Goal: Entertainment & Leisure: Consume media (video, audio)

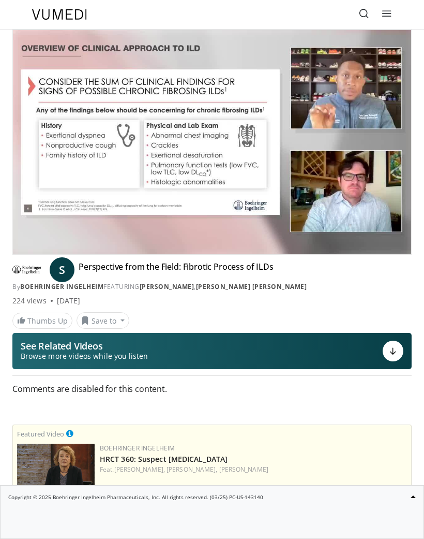
click at [9, 256] on div "**********" at bounding box center [212, 226] width 415 height 395
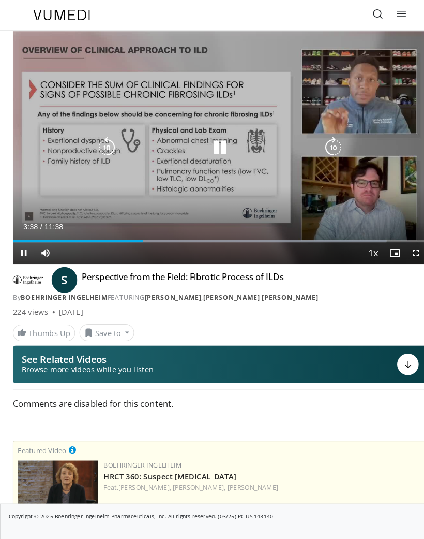
click at [329, 142] on icon "Video Player" at bounding box center [321, 142] width 21 height 21
click at [323, 146] on icon "Video Player" at bounding box center [321, 142] width 21 height 21
click at [321, 137] on icon "Video Player" at bounding box center [321, 142] width 21 height 21
click at [321, 138] on icon "Video Player" at bounding box center [321, 142] width 21 height 21
click at [319, 141] on icon "Video Player" at bounding box center [321, 142] width 21 height 21
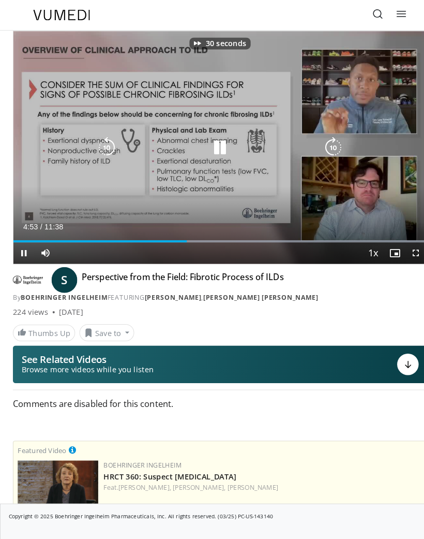
click at [320, 140] on icon "Video Player" at bounding box center [321, 142] width 21 height 21
click at [323, 142] on icon "Video Player" at bounding box center [321, 142] width 21 height 21
click at [321, 145] on icon "Video Player" at bounding box center [321, 142] width 21 height 21
click at [322, 141] on icon "Video Player" at bounding box center [321, 142] width 21 height 21
click at [321, 147] on icon "Video Player" at bounding box center [321, 142] width 21 height 21
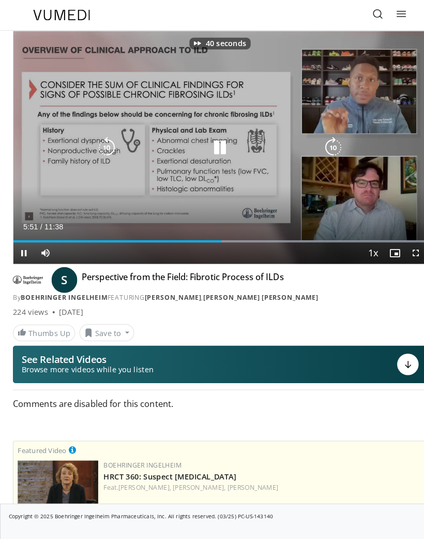
click at [317, 146] on icon "Video Player" at bounding box center [321, 142] width 21 height 21
click at [323, 138] on icon "Video Player" at bounding box center [321, 142] width 21 height 21
click at [322, 139] on icon "Video Player" at bounding box center [321, 142] width 21 height 21
click at [319, 142] on icon "Video Player" at bounding box center [321, 142] width 21 height 21
click at [321, 142] on icon "Video Player" at bounding box center [321, 142] width 21 height 21
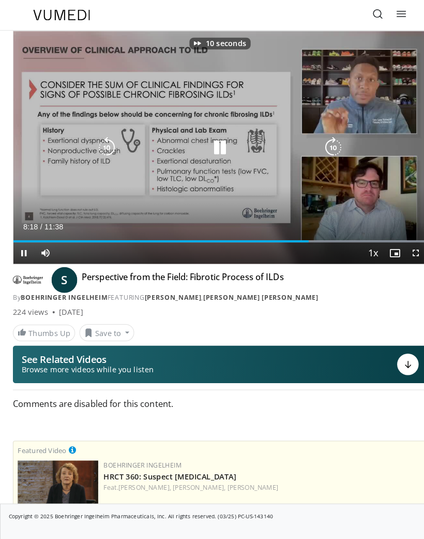
click at [324, 138] on icon "Video Player" at bounding box center [321, 142] width 21 height 21
click at [328, 139] on icon "Video Player" at bounding box center [321, 142] width 21 height 21
click at [321, 142] on icon "Video Player" at bounding box center [321, 142] width 21 height 21
click at [319, 143] on icon "Video Player" at bounding box center [321, 142] width 21 height 21
click at [314, 145] on icon "Video Player" at bounding box center [321, 142] width 21 height 21
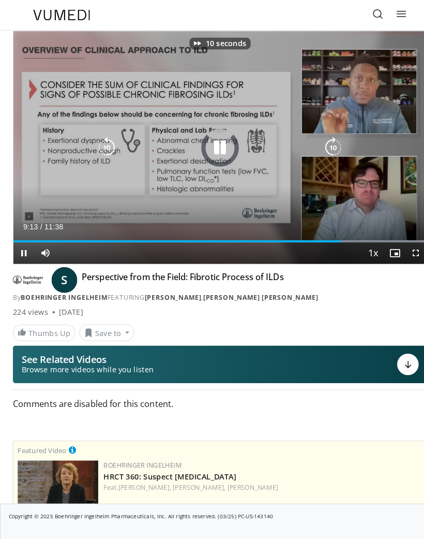
click at [327, 139] on icon "Video Player" at bounding box center [321, 142] width 21 height 21
click at [326, 141] on icon "Video Player" at bounding box center [321, 142] width 21 height 21
click at [319, 144] on icon "Video Player" at bounding box center [321, 142] width 21 height 21
click at [323, 144] on icon "Video Player" at bounding box center [321, 142] width 21 height 21
click at [320, 147] on icon "Video Player" at bounding box center [321, 142] width 21 height 21
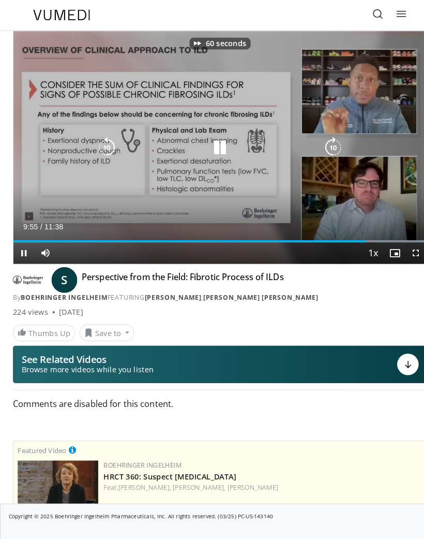
click at [330, 138] on icon "Video Player" at bounding box center [321, 142] width 21 height 21
click at [325, 141] on icon "Video Player" at bounding box center [321, 142] width 21 height 21
click at [329, 143] on icon "Video Player" at bounding box center [321, 142] width 21 height 21
click at [327, 137] on icon "Video Player" at bounding box center [321, 142] width 21 height 21
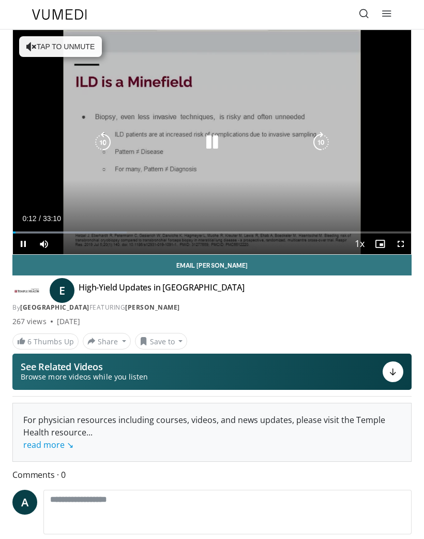
click at [321, 137] on icon "Video Player" at bounding box center [321, 142] width 21 height 21
click at [327, 138] on icon "Video Player" at bounding box center [321, 142] width 21 height 21
click at [325, 140] on icon "Video Player" at bounding box center [321, 142] width 21 height 21
click at [319, 143] on icon "Video Player" at bounding box center [321, 142] width 21 height 21
click at [326, 141] on icon "Video Player" at bounding box center [321, 142] width 21 height 21
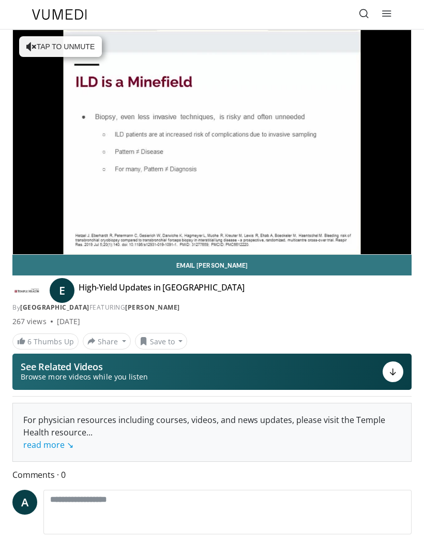
click at [330, 132] on icon "Video Player" at bounding box center [321, 142] width 21 height 21
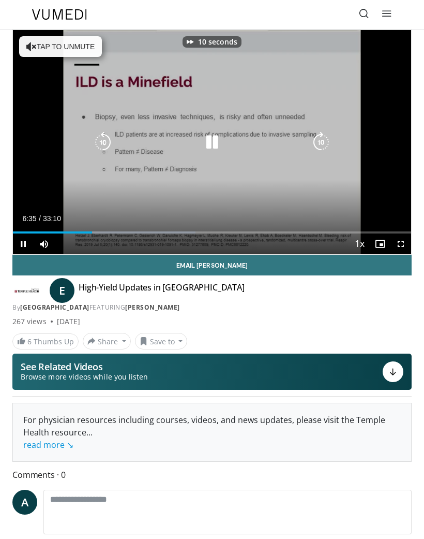
click at [321, 138] on icon "Video Player" at bounding box center [321, 142] width 21 height 21
click at [325, 144] on icon "Video Player" at bounding box center [321, 142] width 21 height 21
click at [382, 143] on div "30 seconds Tap to unmute" at bounding box center [212, 142] width 398 height 224
click at [322, 144] on icon "Video Player" at bounding box center [321, 142] width 21 height 21
click at [323, 141] on icon "Video Player" at bounding box center [321, 142] width 21 height 21
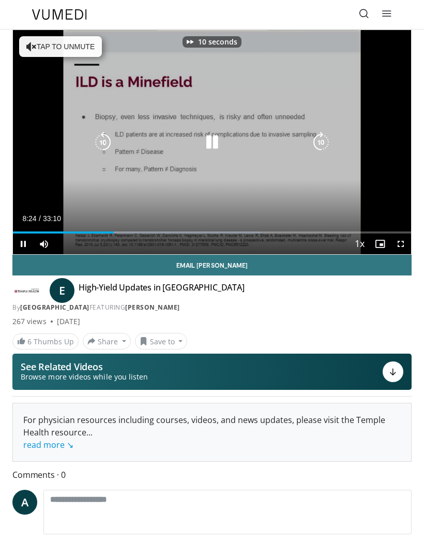
click at [315, 145] on icon "Video Player" at bounding box center [321, 142] width 21 height 21
click at [321, 139] on icon "Video Player" at bounding box center [321, 142] width 21 height 21
click at [324, 149] on icon "Video Player" at bounding box center [321, 142] width 21 height 21
click at [320, 145] on icon "Video Player" at bounding box center [321, 142] width 21 height 21
click at [321, 140] on icon "Video Player" at bounding box center [321, 142] width 21 height 21
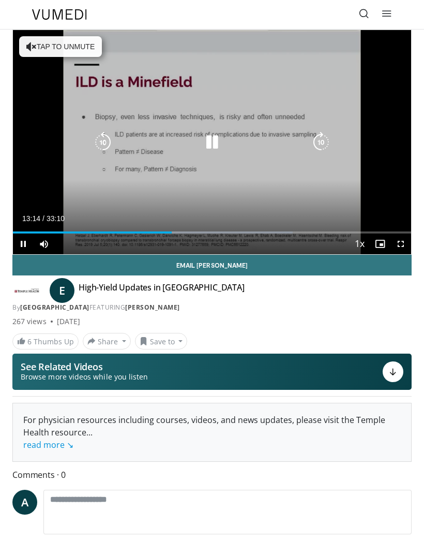
click at [320, 144] on icon "Video Player" at bounding box center [321, 142] width 21 height 21
click at [320, 137] on icon "Video Player" at bounding box center [321, 142] width 21 height 21
click at [316, 141] on icon "Video Player" at bounding box center [321, 142] width 21 height 21
click at [321, 143] on icon "Video Player" at bounding box center [321, 142] width 21 height 21
click at [322, 139] on icon "Video Player" at bounding box center [321, 142] width 21 height 21
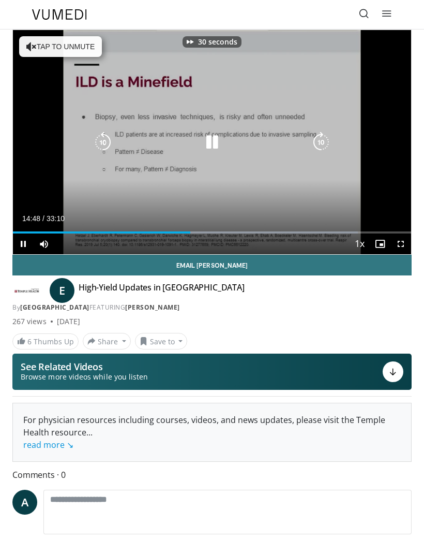
click at [320, 146] on icon "Video Player" at bounding box center [321, 142] width 21 height 21
click at [318, 138] on icon "Video Player" at bounding box center [321, 142] width 21 height 21
click at [325, 138] on icon "Video Player" at bounding box center [321, 142] width 21 height 21
click at [322, 137] on icon "Video Player" at bounding box center [321, 142] width 21 height 21
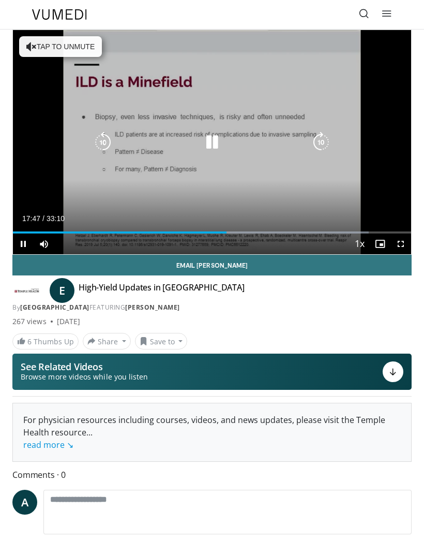
click at [323, 140] on icon "Video Player" at bounding box center [321, 142] width 21 height 21
click at [320, 142] on icon "Video Player" at bounding box center [321, 142] width 21 height 21
click at [321, 140] on icon "Video Player" at bounding box center [321, 142] width 21 height 21
click at [318, 143] on icon "Video Player" at bounding box center [321, 142] width 21 height 21
click at [319, 145] on icon "Video Player" at bounding box center [321, 142] width 21 height 21
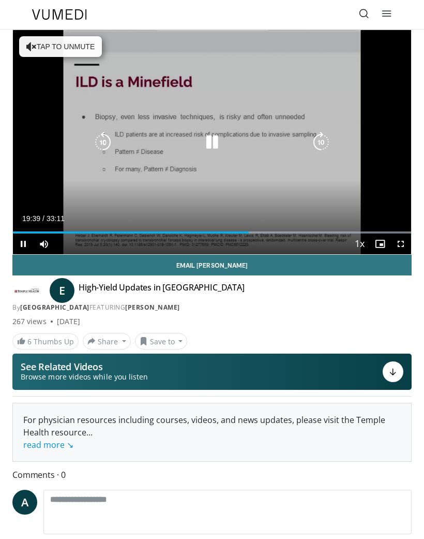
click at [323, 137] on icon "Video Player" at bounding box center [321, 142] width 21 height 21
click at [321, 139] on icon "Video Player" at bounding box center [321, 142] width 21 height 21
click at [320, 136] on icon "Video Player" at bounding box center [321, 142] width 21 height 21
click at [322, 139] on icon "Video Player" at bounding box center [321, 142] width 21 height 21
click at [105, 140] on icon "Video Player" at bounding box center [103, 142] width 21 height 21
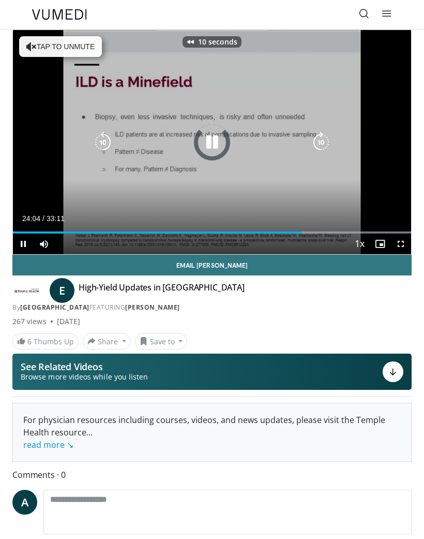
click at [112, 144] on icon "Video Player" at bounding box center [103, 142] width 21 height 21
click at [112, 132] on icon "Video Player" at bounding box center [103, 142] width 21 height 21
click at [106, 142] on icon "Video Player" at bounding box center [103, 142] width 21 height 21
click at [323, 143] on icon "Video Player" at bounding box center [321, 142] width 21 height 21
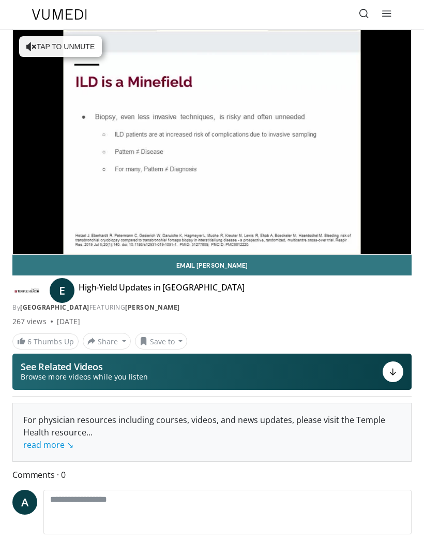
click at [330, 144] on icon "Video Player" at bounding box center [321, 142] width 21 height 21
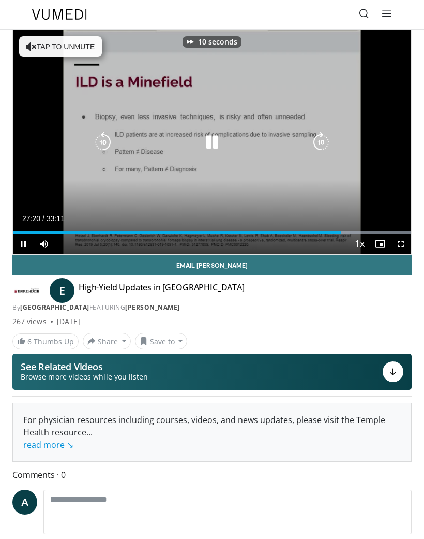
click at [321, 142] on icon "Video Player" at bounding box center [321, 142] width 21 height 21
click at [325, 143] on icon "Video Player" at bounding box center [321, 142] width 21 height 21
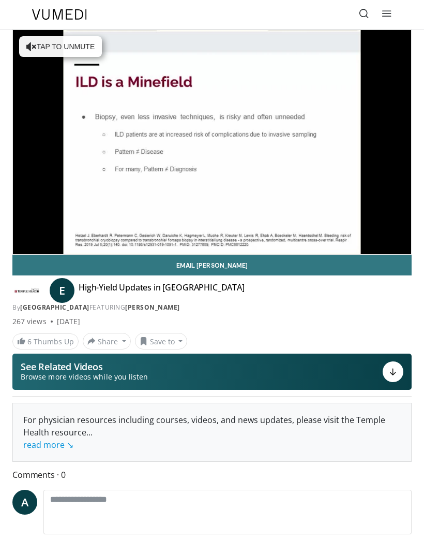
click at [330, 149] on icon "Video Player" at bounding box center [321, 142] width 21 height 21
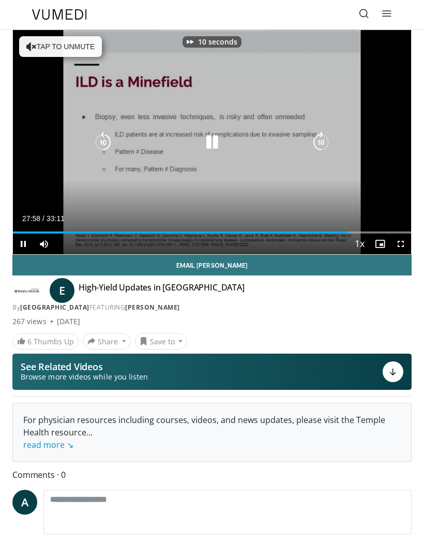
click at [320, 142] on icon "Video Player" at bounding box center [321, 142] width 21 height 21
click at [317, 143] on icon "Video Player" at bounding box center [321, 142] width 21 height 21
click at [318, 144] on icon "Video Player" at bounding box center [321, 142] width 21 height 21
click at [318, 140] on icon "Video Player" at bounding box center [321, 142] width 21 height 21
click at [321, 146] on icon "Video Player" at bounding box center [321, 142] width 21 height 21
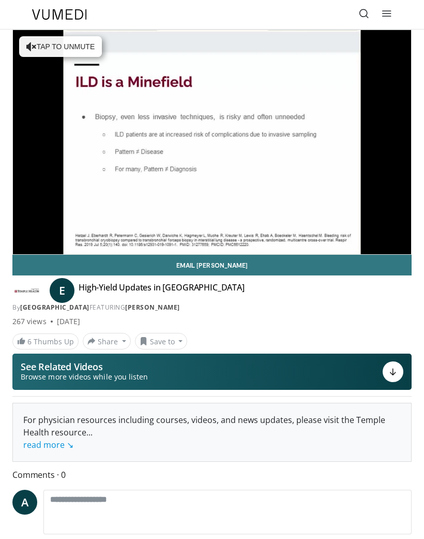
click at [327, 144] on icon "Video Player" at bounding box center [321, 142] width 21 height 21
click at [329, 147] on icon "Video Player" at bounding box center [321, 142] width 21 height 21
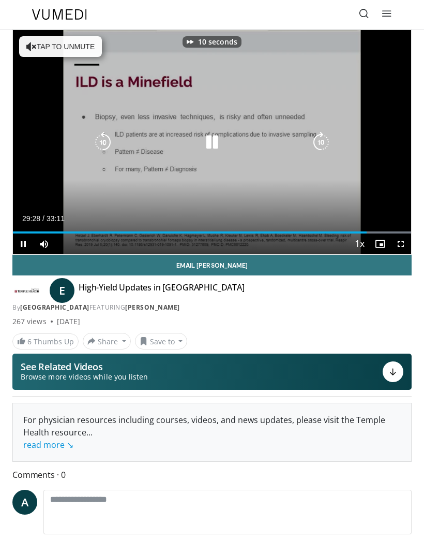
click at [319, 142] on icon "Video Player" at bounding box center [321, 142] width 21 height 21
click at [318, 138] on icon "Video Player" at bounding box center [321, 142] width 21 height 21
click at [321, 139] on icon "Video Player" at bounding box center [321, 142] width 21 height 21
click at [322, 140] on icon "Video Player" at bounding box center [321, 142] width 21 height 21
click at [318, 139] on icon "Video Player" at bounding box center [321, 142] width 21 height 21
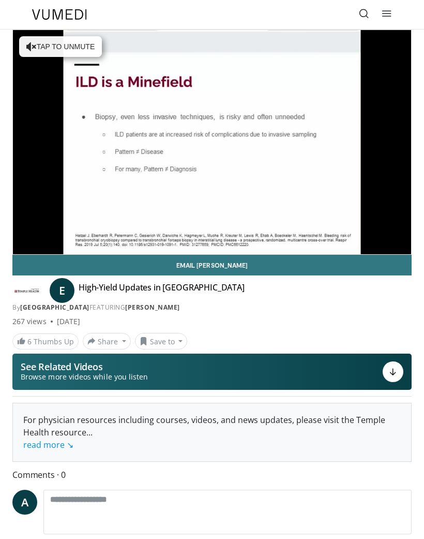
click at [331, 147] on icon "Video Player" at bounding box center [321, 142] width 21 height 21
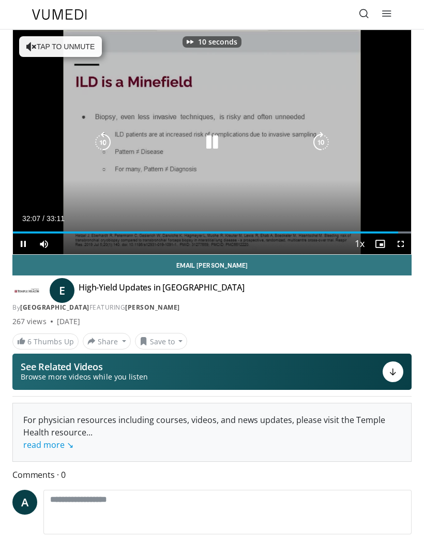
click at [321, 137] on icon "Video Player" at bounding box center [321, 142] width 21 height 21
click at [319, 140] on icon "Video Player" at bounding box center [321, 142] width 21 height 21
click at [317, 144] on icon "Video Player" at bounding box center [321, 142] width 21 height 21
